Goal: Task Accomplishment & Management: Manage account settings

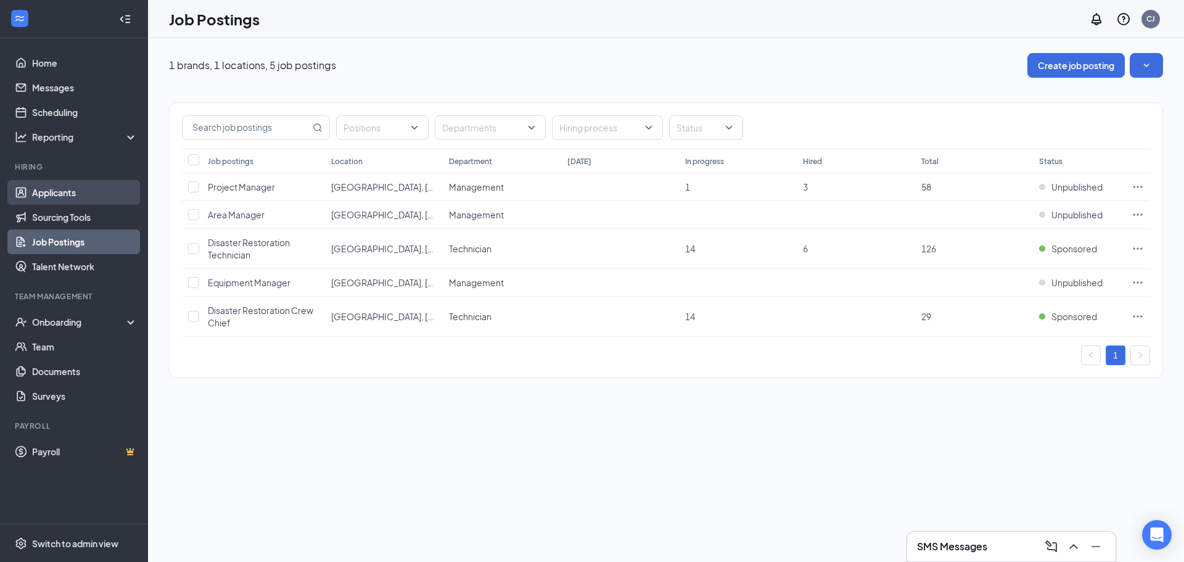
click at [67, 199] on link "Applicants" at bounding box center [84, 192] width 105 height 25
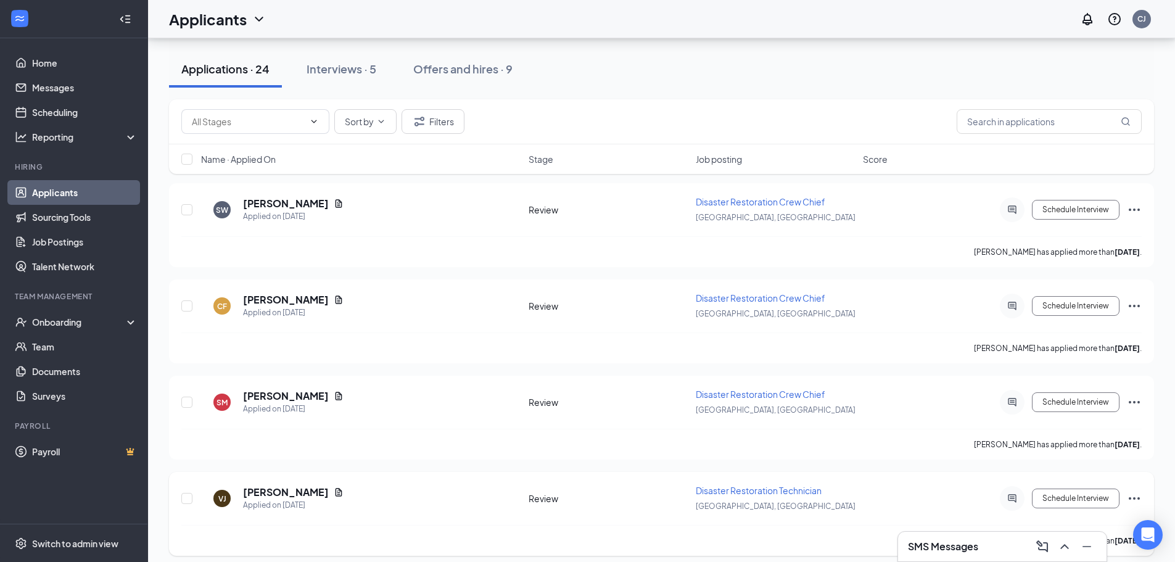
scroll to position [185, 0]
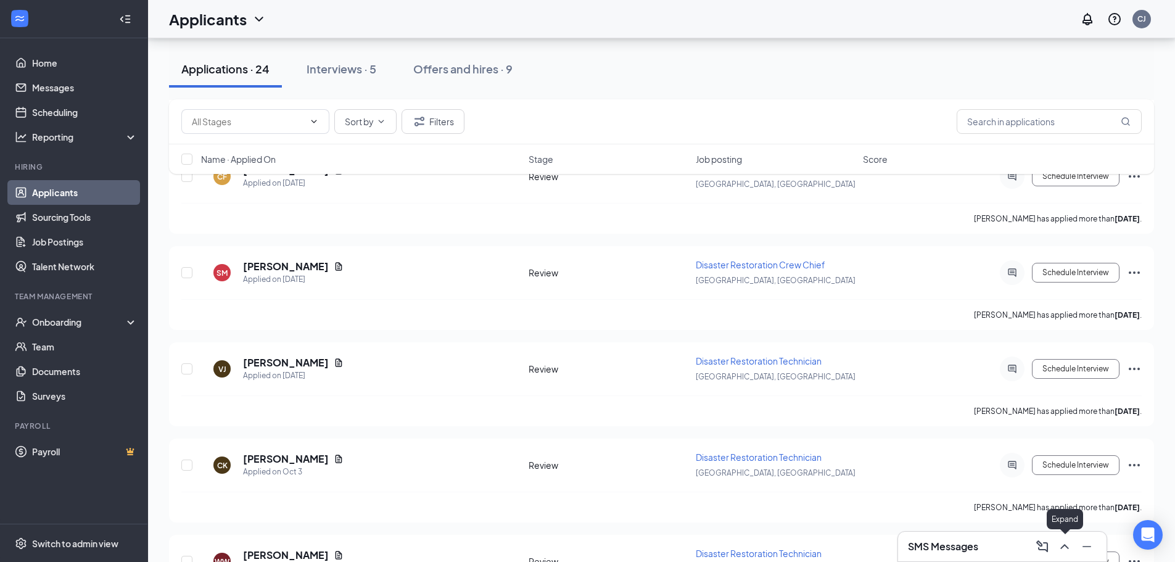
click at [1067, 549] on icon "ChevronUp" at bounding box center [1064, 546] width 15 height 15
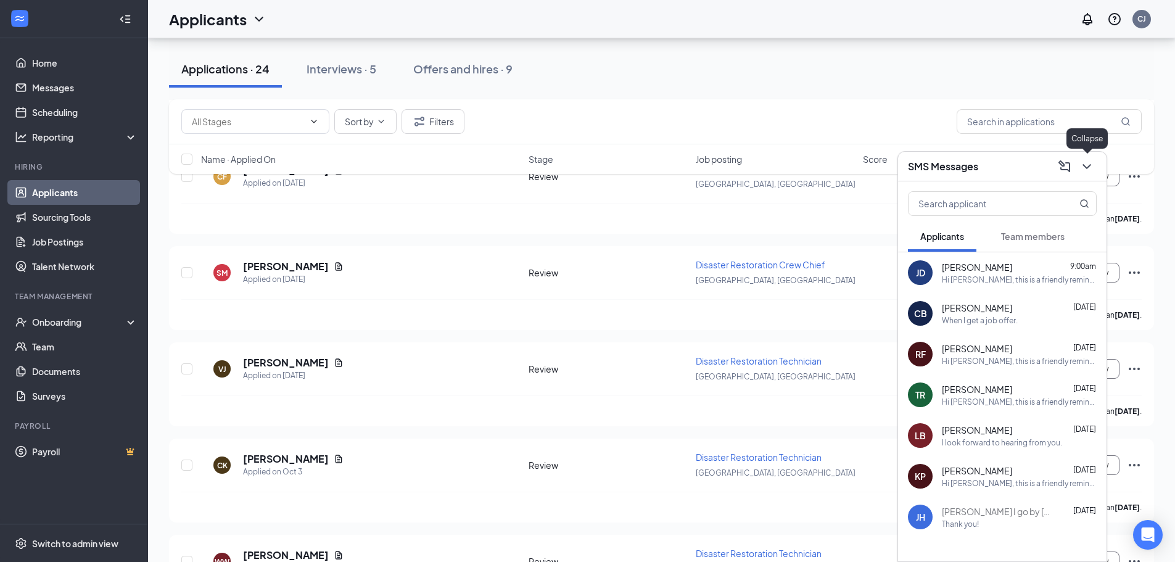
click at [1084, 171] on icon "ChevronDown" at bounding box center [1086, 166] width 15 height 15
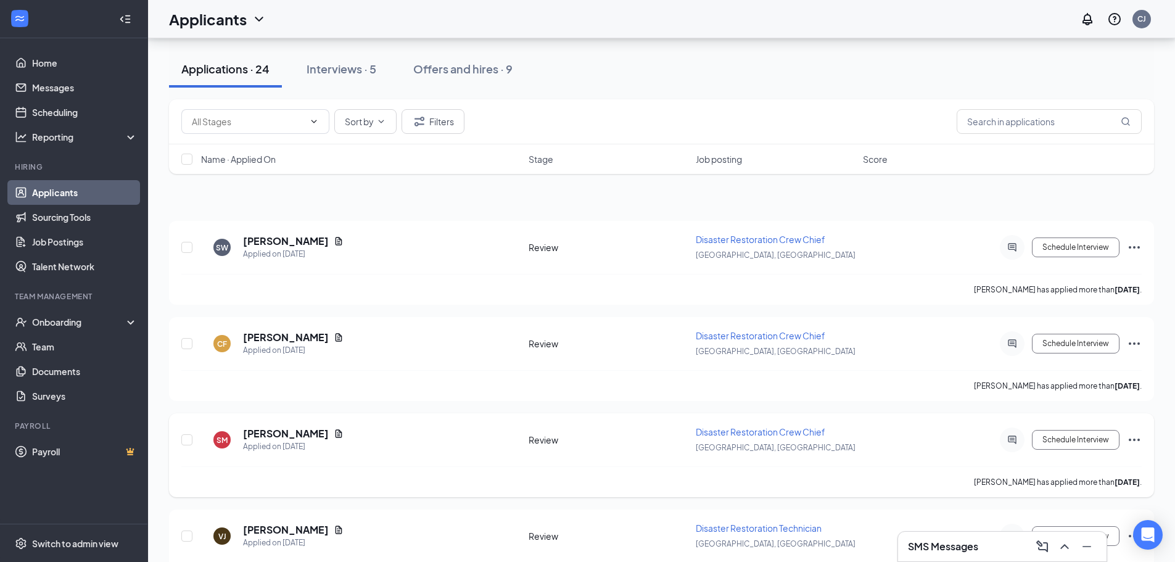
scroll to position [0, 0]
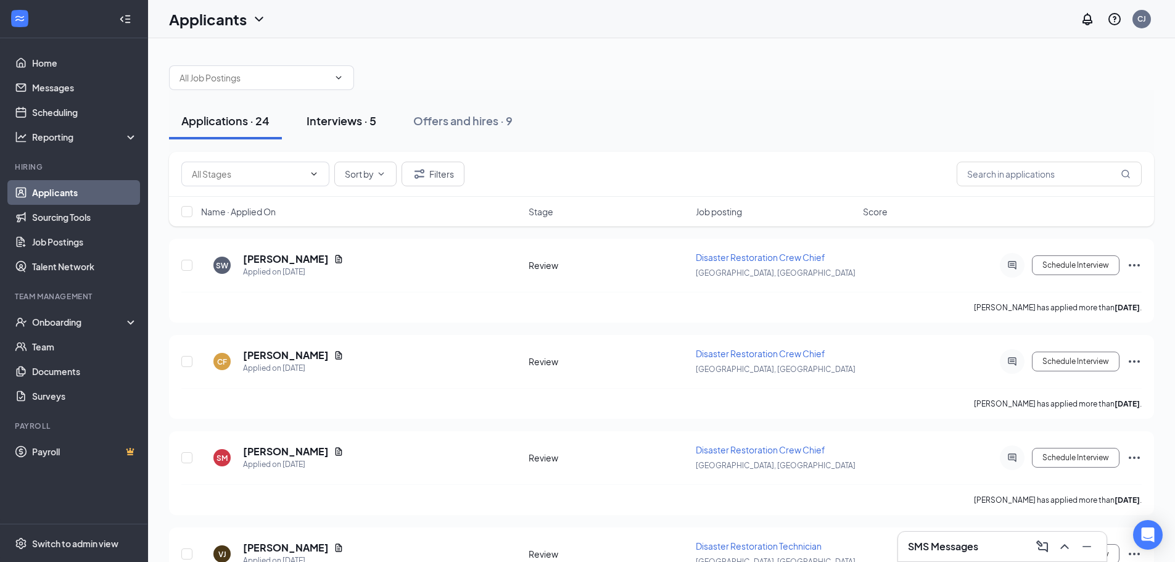
click at [342, 126] on div "Interviews · 5" at bounding box center [341, 120] width 70 height 15
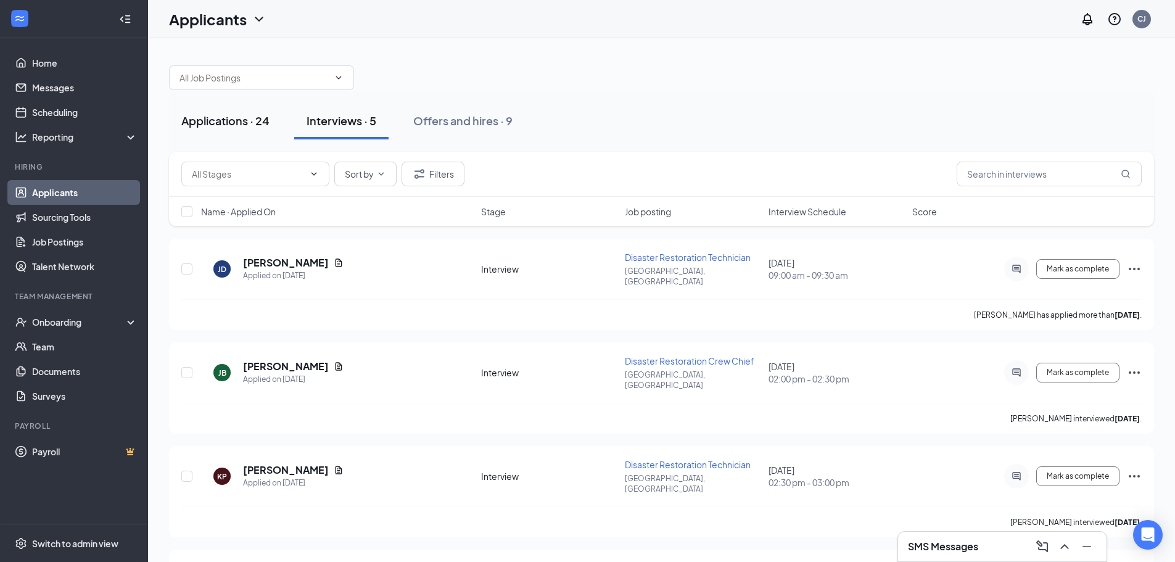
click at [215, 121] on div "Applications · 24" at bounding box center [225, 120] width 88 height 15
